Goal: Task Accomplishment & Management: Manage account settings

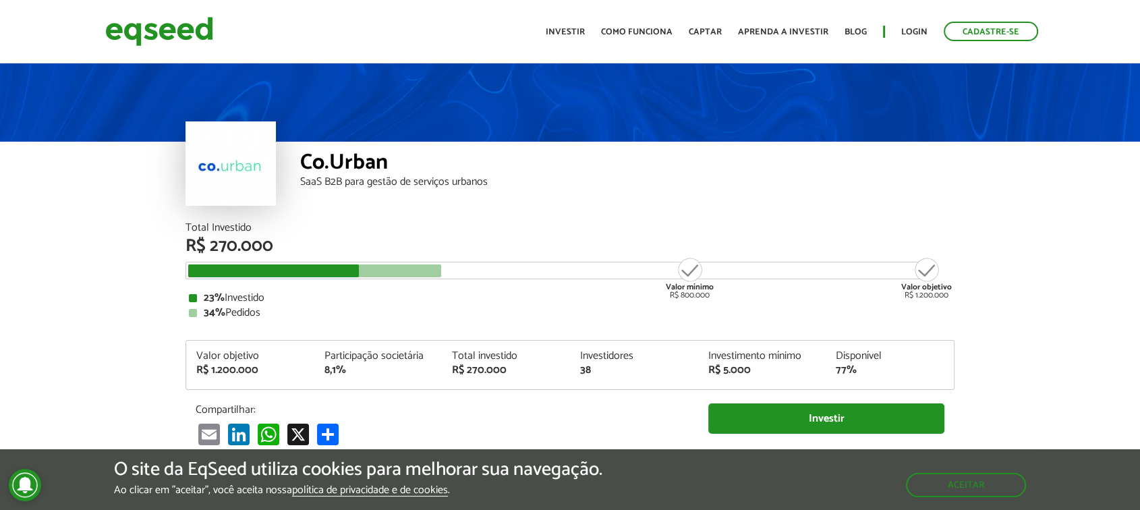
click at [958, 470] on div "Aceitar" at bounding box center [966, 478] width 120 height 38
click at [954, 477] on button "Aceitar" at bounding box center [967, 485] width 117 height 22
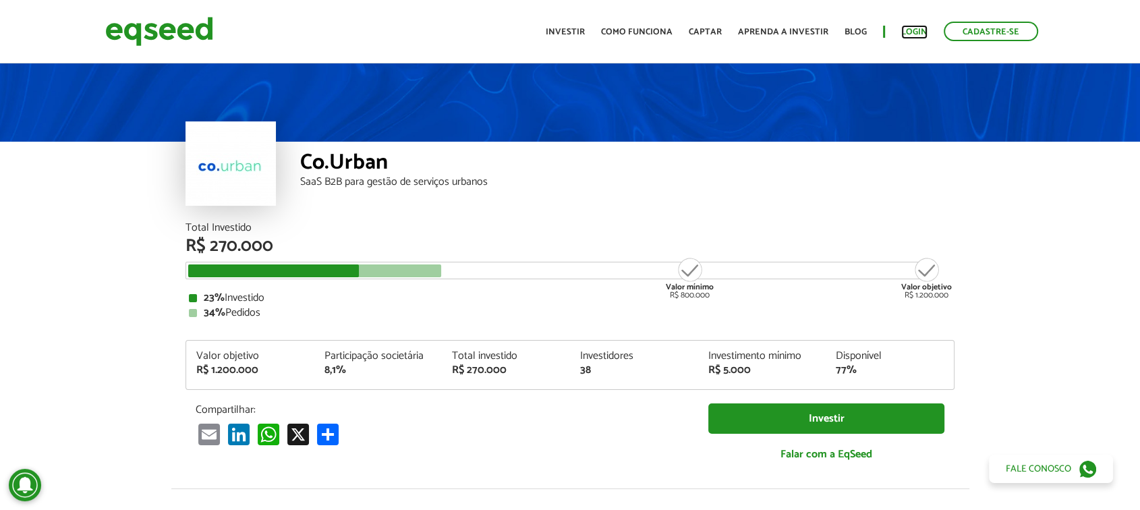
click at [907, 31] on link "Login" at bounding box center [914, 32] width 26 height 9
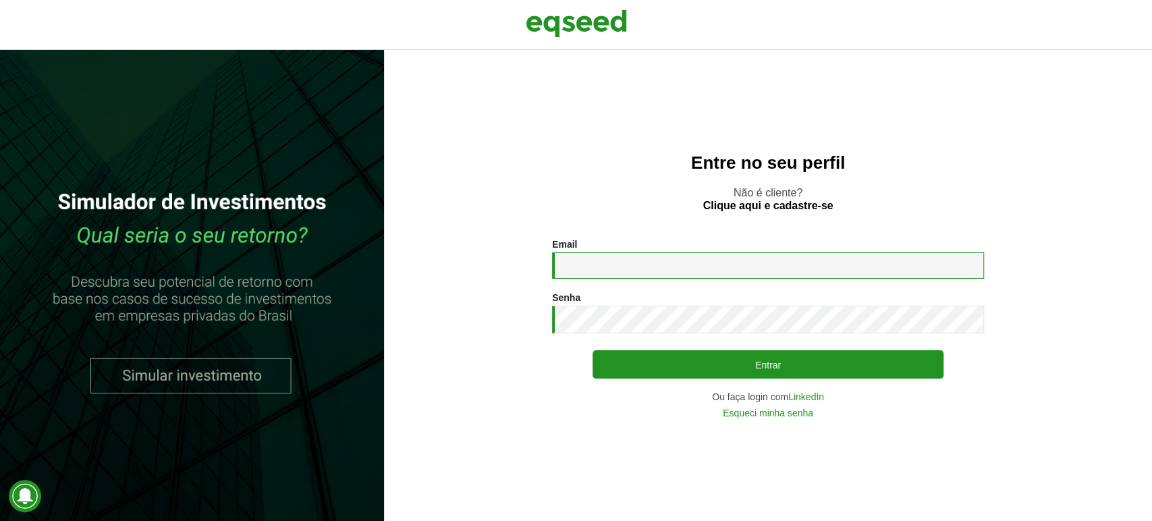
click at [624, 262] on input "Email *" at bounding box center [768, 265] width 432 height 26
type input "**********"
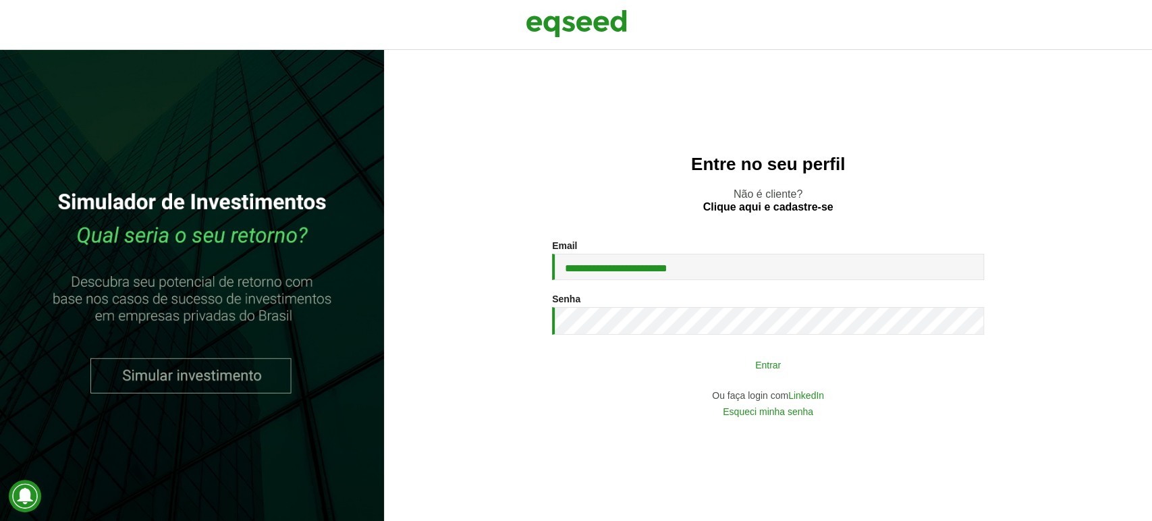
click at [679, 373] on button "Entrar" at bounding box center [767, 365] width 351 height 26
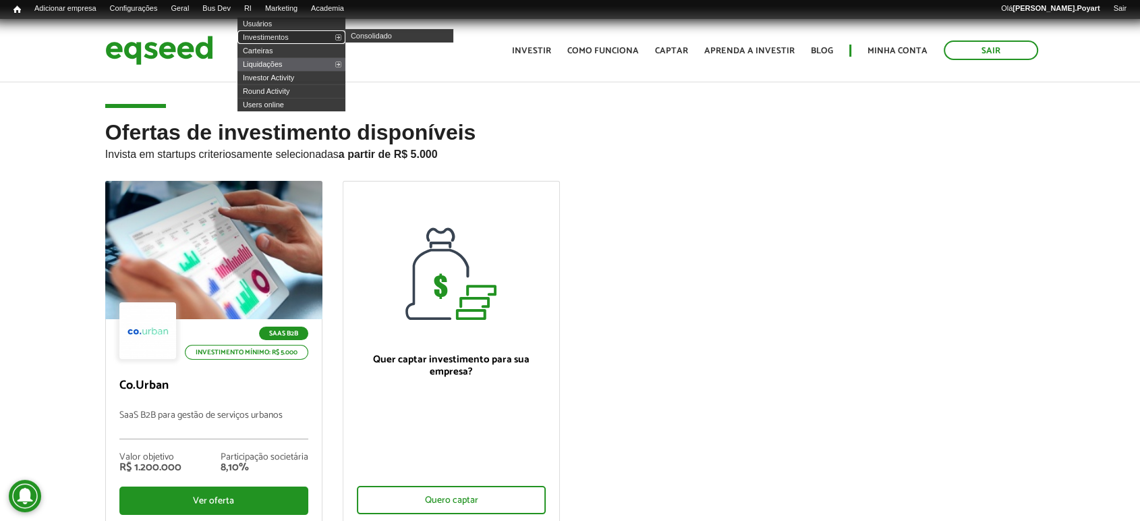
click at [275, 34] on link "Investimentos" at bounding box center [291, 36] width 108 height 13
